Goal: Book appointment/travel/reservation

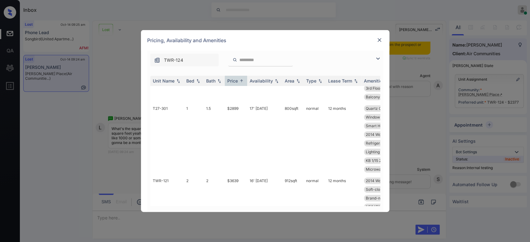
scroll to position [1831, 0]
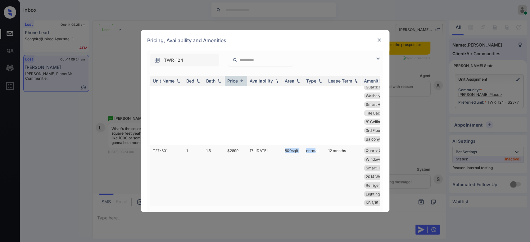
drag, startPoint x: 283, startPoint y: 177, endPoint x: 313, endPoint y: 176, distance: 29.8
click at [313, 176] on tr "T27-301 1 1.5 $2899 17' Jul 25 800 sqft normal 12 months Quartz Counters Soft-c…" at bounding box center [312, 181] width 325 height 72
click at [313, 176] on td "normal" at bounding box center [315, 181] width 22 height 72
click at [380, 42] on img at bounding box center [379, 40] width 6 height 6
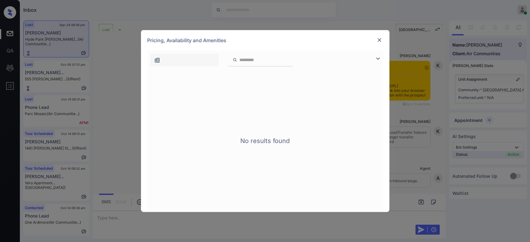
scroll to position [1206, 0]
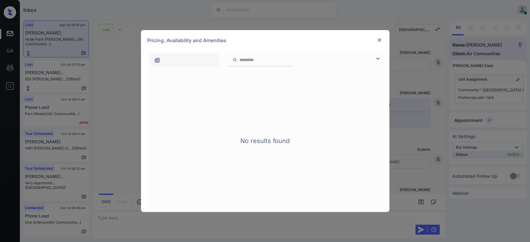
click at [378, 41] on img at bounding box center [379, 40] width 6 height 6
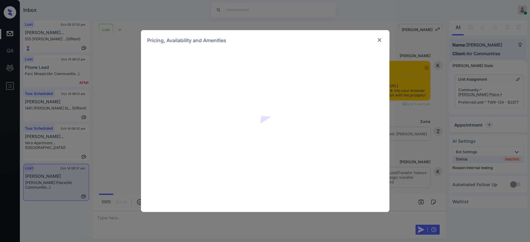
scroll to position [7036, 0]
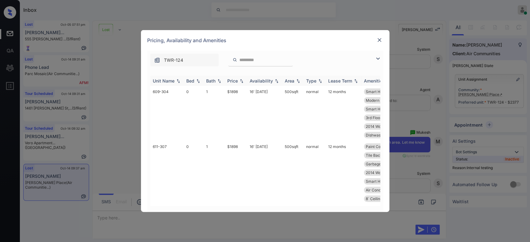
click at [234, 78] on div "Price" at bounding box center [232, 80] width 11 height 5
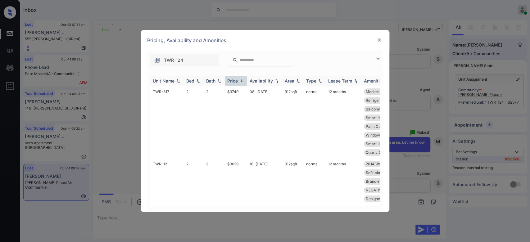
click at [234, 78] on div "Price" at bounding box center [232, 80] width 11 height 5
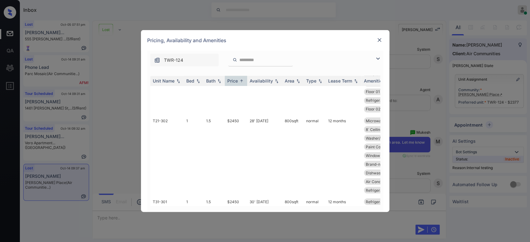
scroll to position [752, 0]
drag, startPoint x: 240, startPoint y: 131, endPoint x: 225, endPoint y: 131, distance: 15.9
click at [225, 131] on td "$2450" at bounding box center [236, 156] width 22 height 81
copy td "$2450"
click at [381, 41] on img at bounding box center [379, 40] width 6 height 6
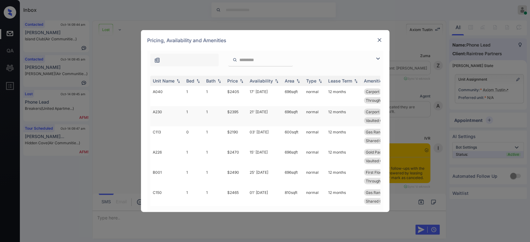
scroll to position [1220, 0]
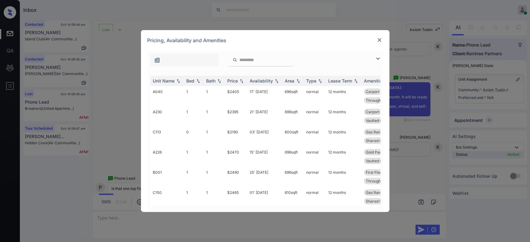
click at [379, 43] on img at bounding box center [379, 40] width 6 height 6
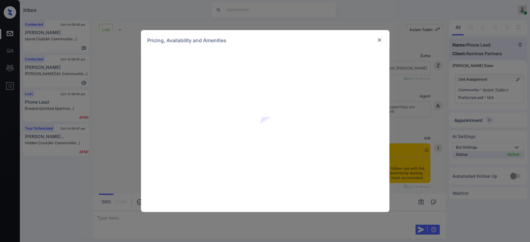
scroll to position [1264, 0]
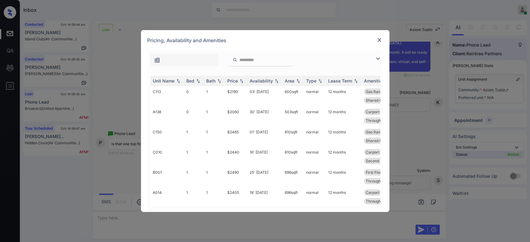
click at [253, 60] on input "search" at bounding box center [264, 59] width 51 height 5
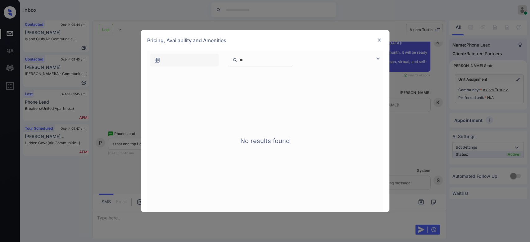
type input "*"
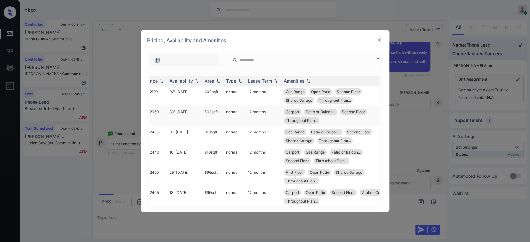
scroll to position [0, 91]
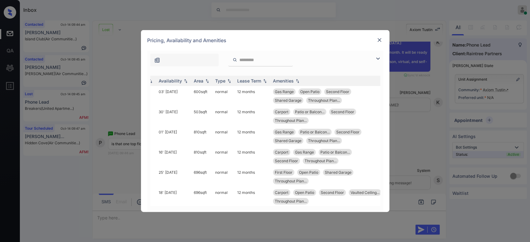
click at [380, 39] on img at bounding box center [379, 40] width 6 height 6
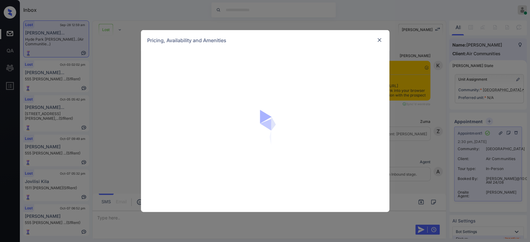
scroll to position [5100, 0]
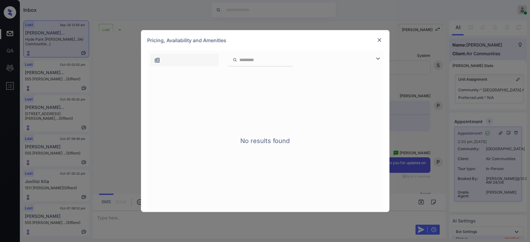
click at [377, 40] on img at bounding box center [379, 40] width 6 height 6
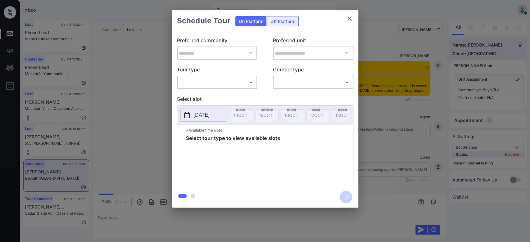
scroll to position [1268, 0]
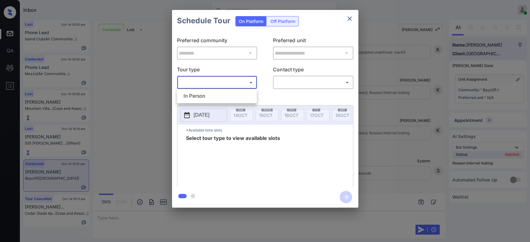
drag, startPoint x: 193, startPoint y: 83, endPoint x: 195, endPoint y: 95, distance: 12.3
click at [195, 95] on body "Inbox Mukesh Online Set yourself offline Set yourself on break Profile Switch t…" at bounding box center [265, 121] width 530 height 242
click at [195, 95] on li "In Person" at bounding box center [217, 96] width 77 height 11
type input "********"
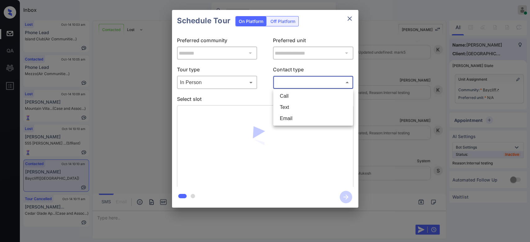
drag, startPoint x: 306, startPoint y: 80, endPoint x: 291, endPoint y: 111, distance: 35.6
click at [291, 111] on body "Inbox Mukesh Online Set yourself offline Set yourself on break Profile Switch t…" at bounding box center [265, 121] width 530 height 242
click at [291, 111] on li "Text" at bounding box center [313, 107] width 77 height 11
type input "****"
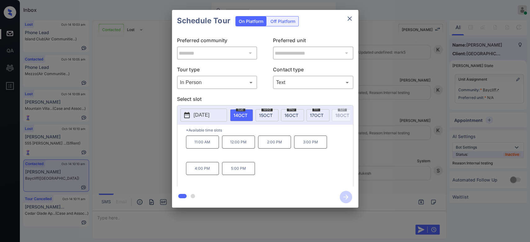
click at [273, 111] on div "wed 15 OCT" at bounding box center [267, 115] width 23 height 12
click at [295, 113] on span "16 OCT" at bounding box center [291, 115] width 14 height 5
click at [308, 112] on div "fri 17 OCT" at bounding box center [318, 115] width 23 height 12
click at [350, 17] on icon "close" at bounding box center [349, 18] width 7 height 7
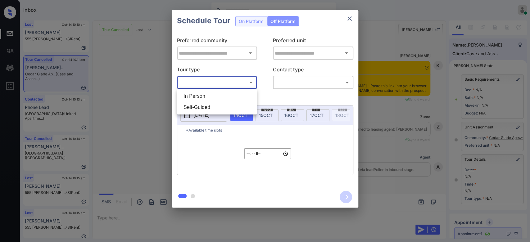
type input "**********"
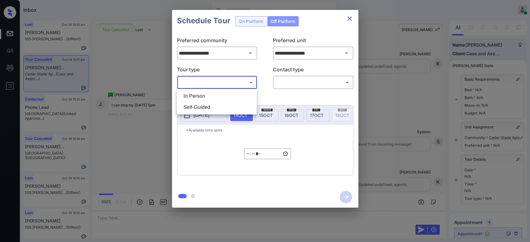
click at [218, 87] on body "Inbox Mukesh Online Set yourself offline Set yourself on break Profile Switch t…" at bounding box center [265, 121] width 530 height 242
click at [210, 94] on li "In Person" at bounding box center [217, 96] width 77 height 11
type input "********"
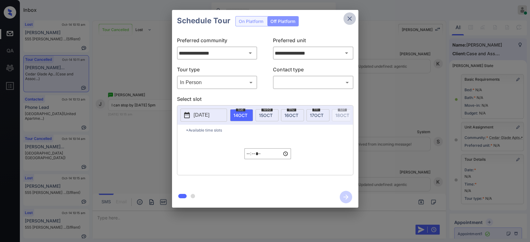
click at [350, 19] on icon "close" at bounding box center [350, 18] width 4 height 4
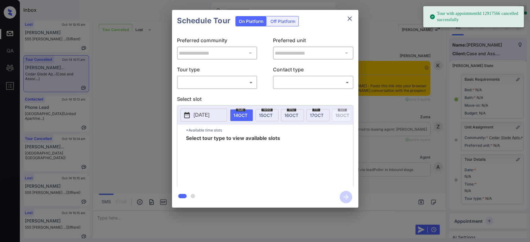
scroll to position [72, 0]
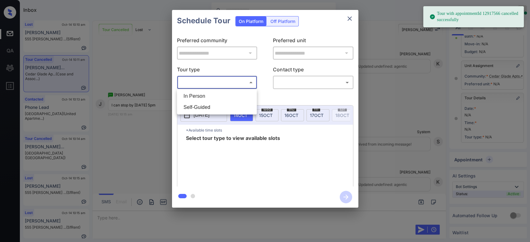
click at [219, 83] on body "Tour with appointmentId 12917566 cancelled successfully Inbox Mukesh Online Set…" at bounding box center [265, 121] width 530 height 242
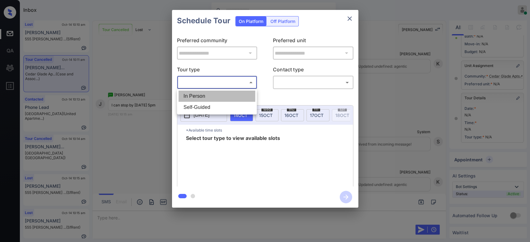
click at [207, 97] on li "In Person" at bounding box center [217, 96] width 77 height 11
type input "********"
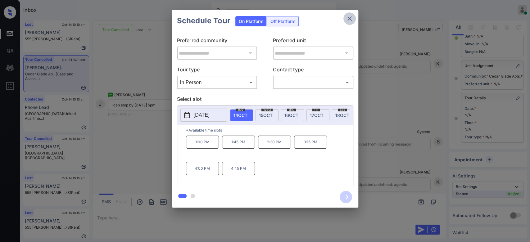
click at [350, 21] on icon "close" at bounding box center [349, 18] width 7 height 7
